Goal: Check status: Check status

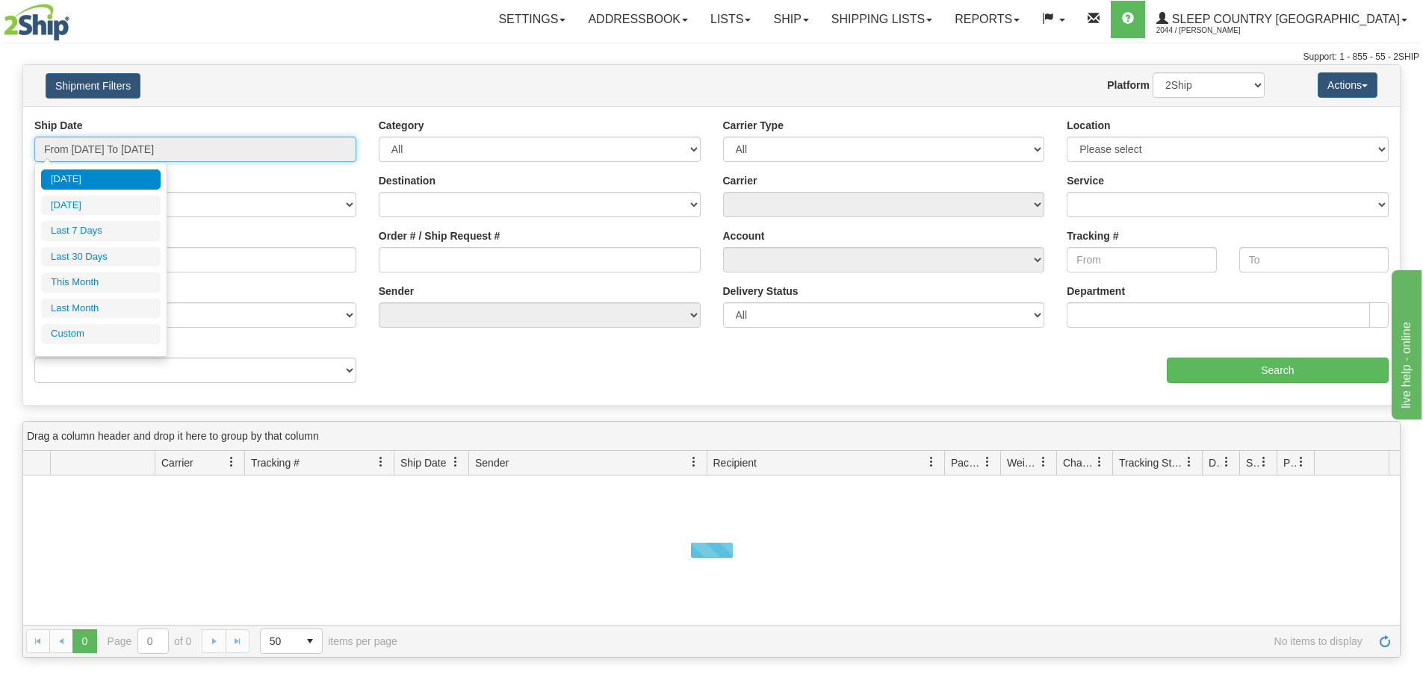
click at [100, 150] on input "From [DATE] To [DATE]" at bounding box center [195, 149] width 322 height 25
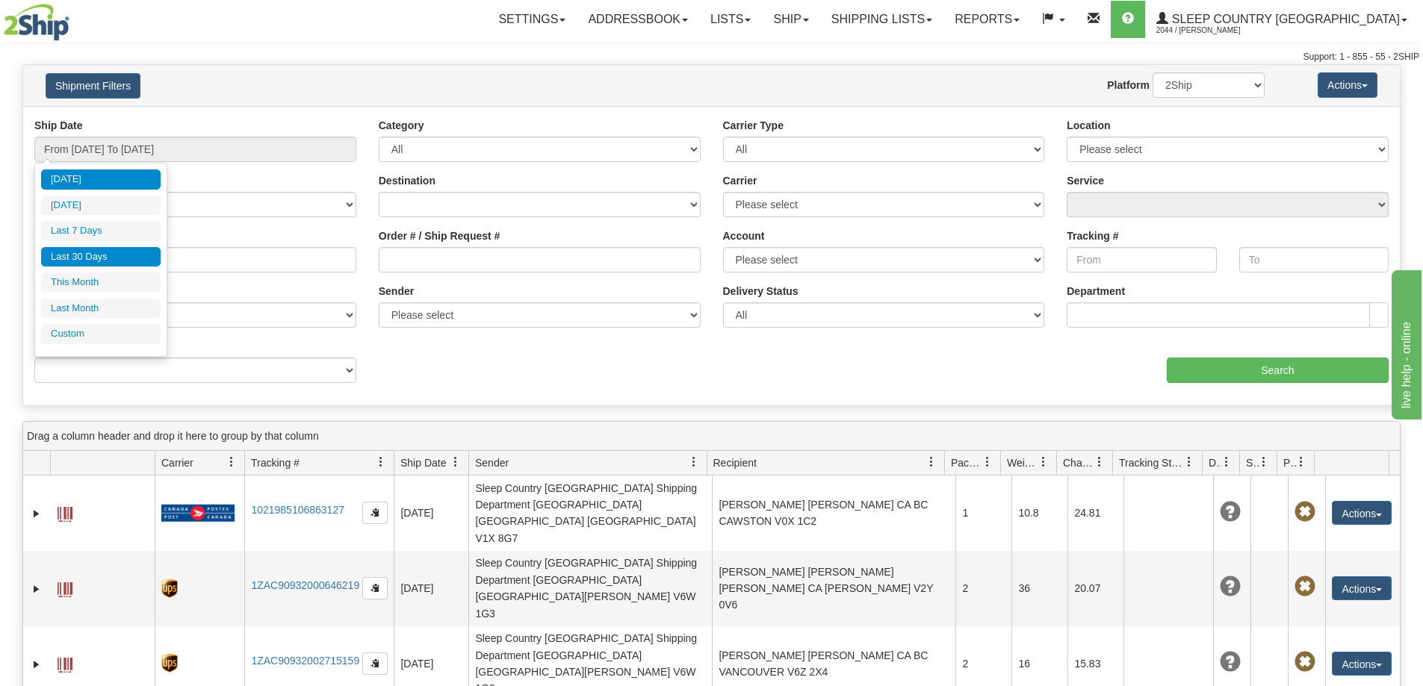
click at [105, 260] on li "Last 30 Days" at bounding box center [100, 257] width 119 height 20
type input "From [DATE] To [DATE]"
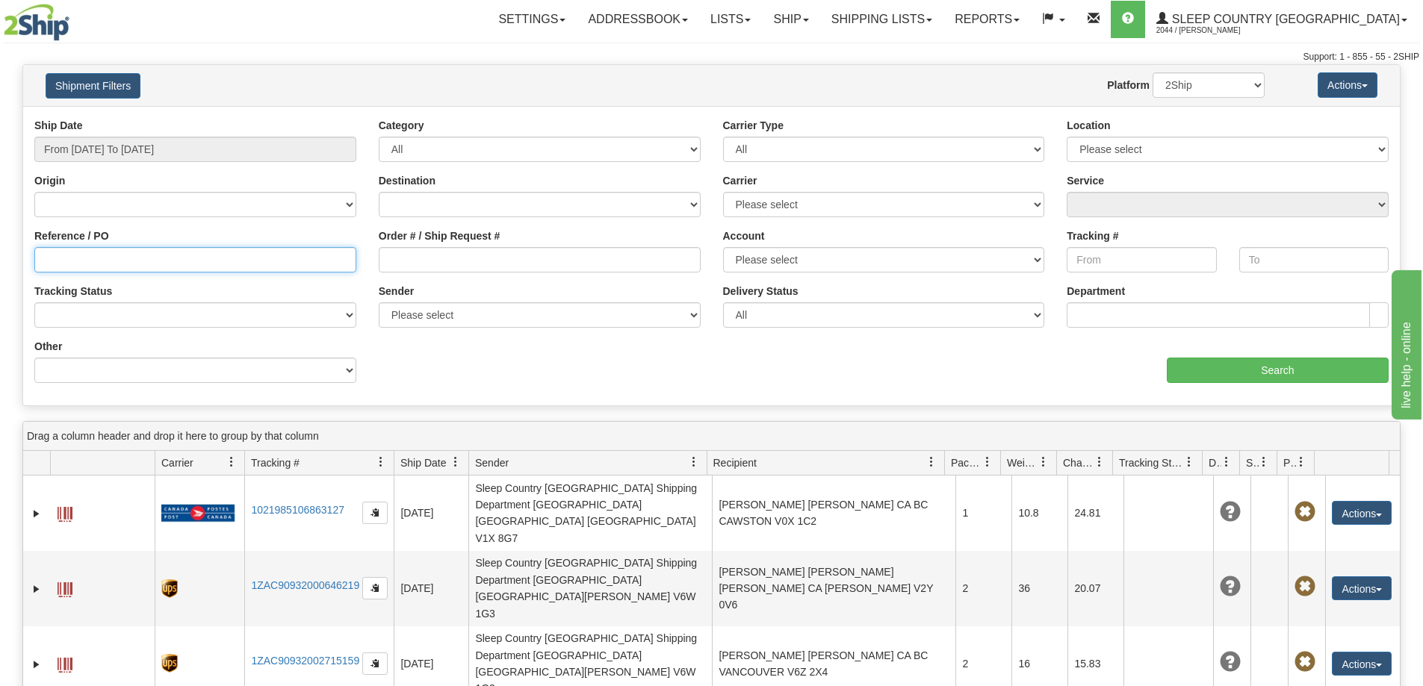
click at [44, 256] on input "Reference / PO" at bounding box center [195, 259] width 322 height 25
paste input "9002I119926"
type input "9002I119926"
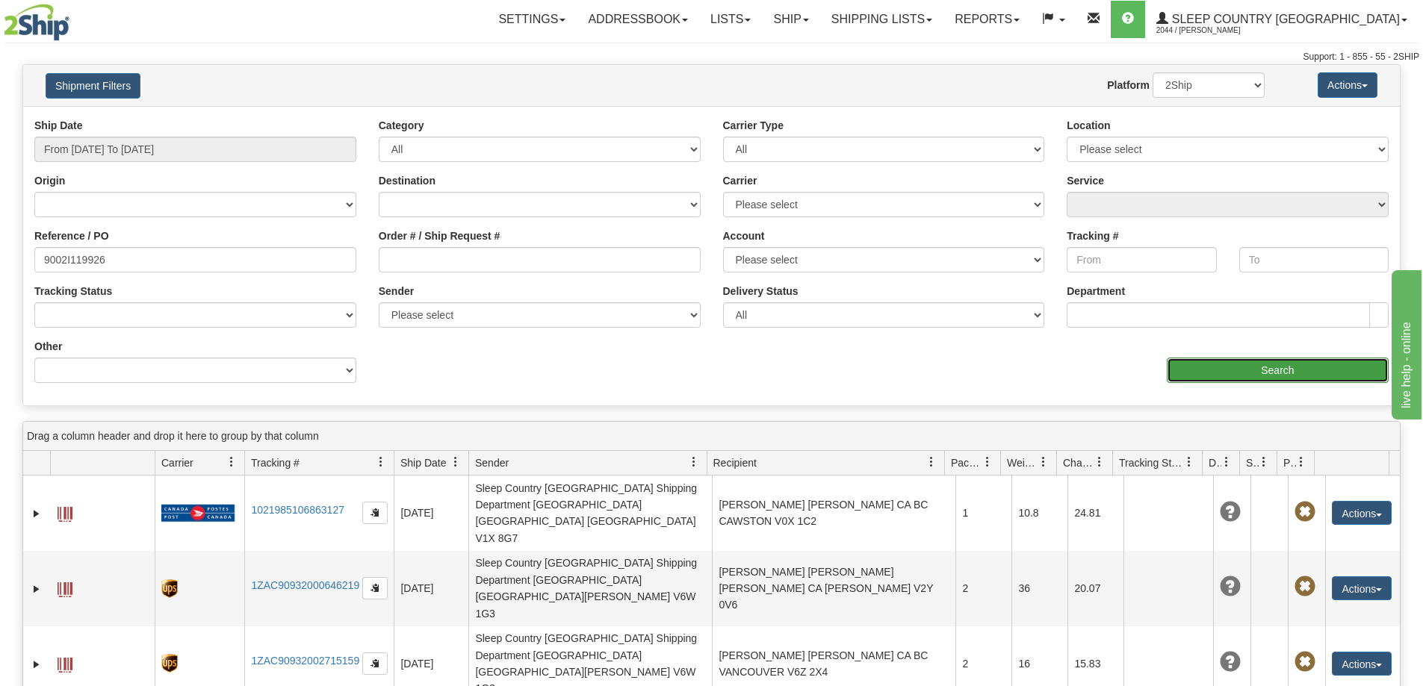
click at [1272, 364] on input "Search" at bounding box center [1277, 370] width 222 height 25
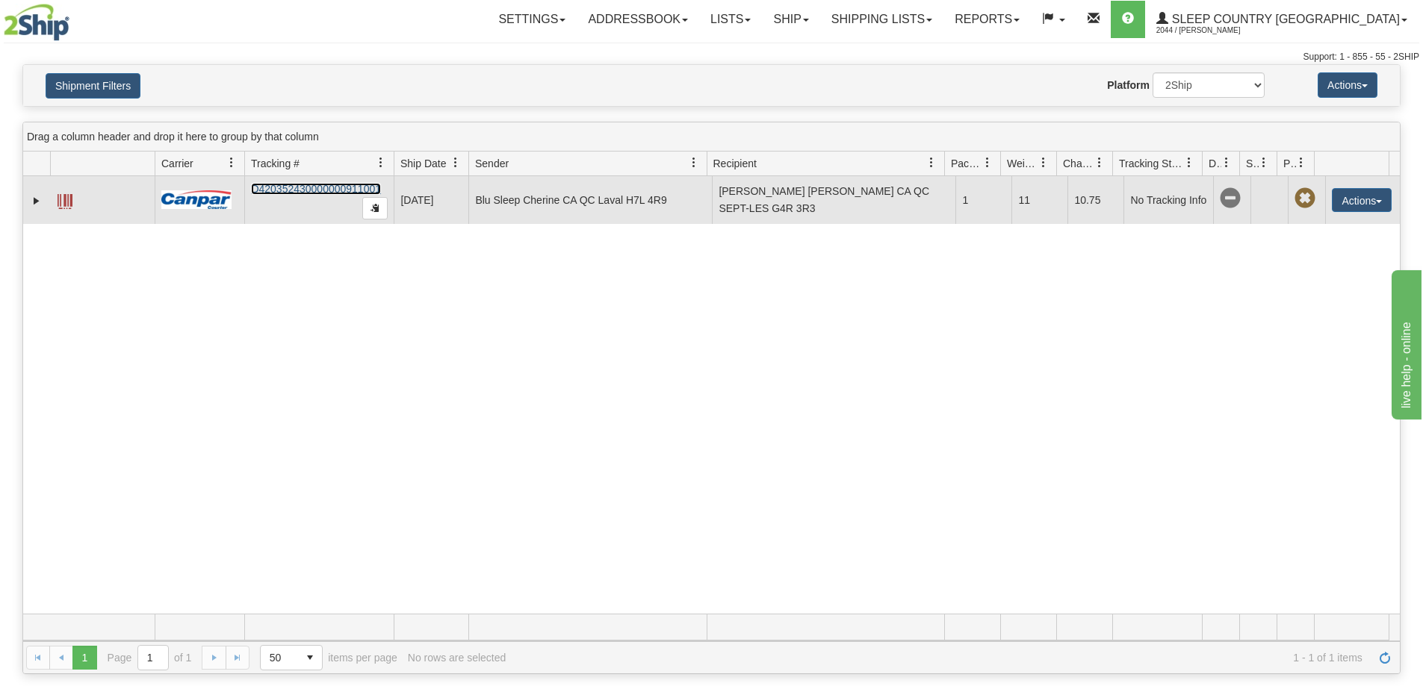
click at [288, 183] on link "D420352430000000911001" at bounding box center [316, 189] width 130 height 12
